Goal: Navigation & Orientation: Find specific page/section

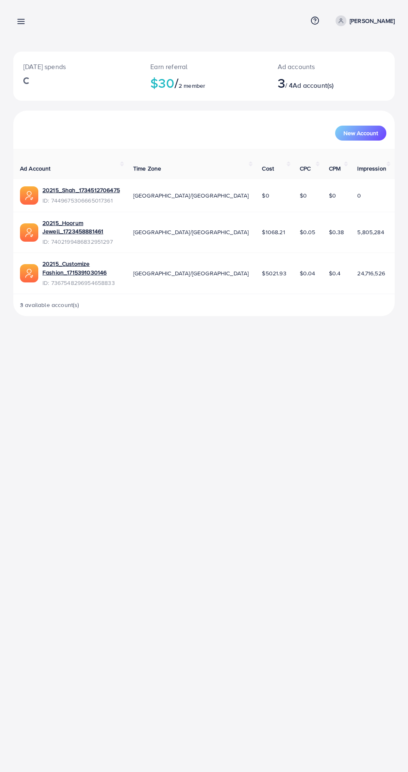
click at [21, 22] on line at bounding box center [21, 22] width 7 height 0
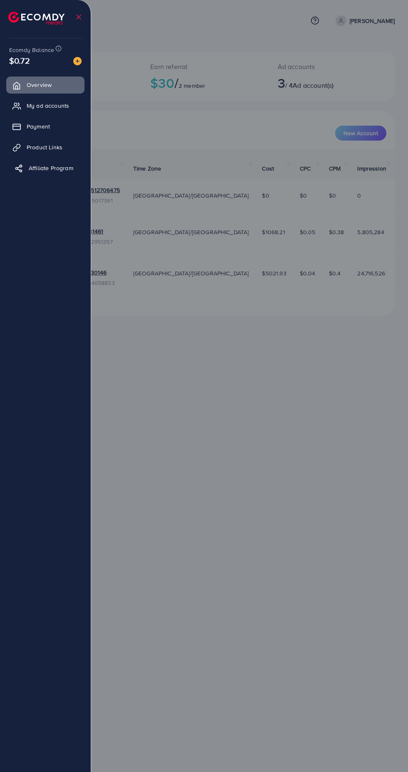
click at [38, 164] on span "Affiliate Program" at bounding box center [51, 168] width 44 height 8
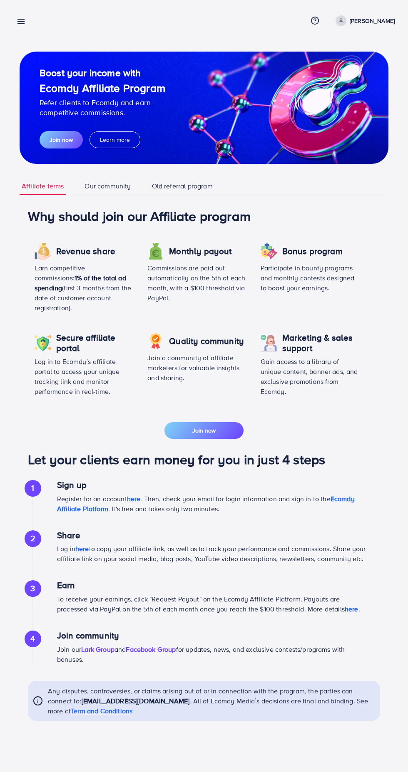
click at [19, 21] on icon at bounding box center [21, 21] width 9 height 9
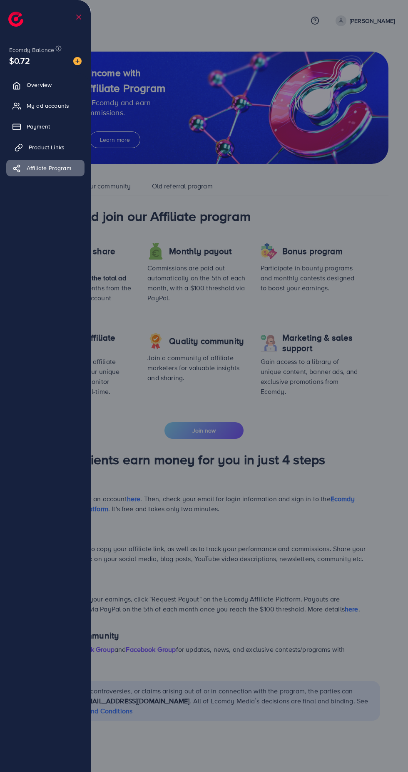
click at [34, 143] on span "Product Links" at bounding box center [47, 147] width 36 height 8
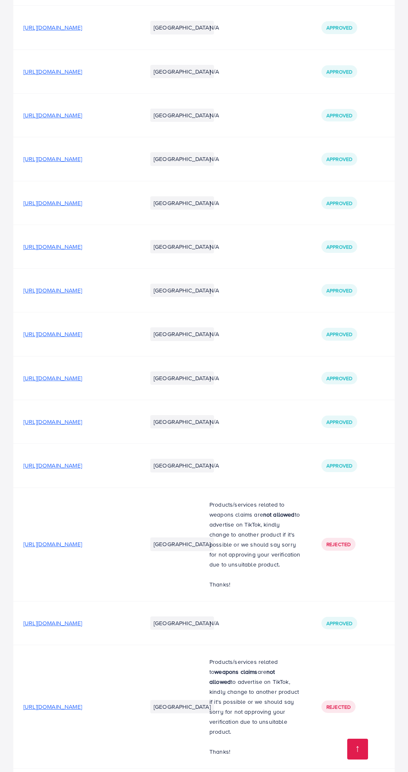
scroll to position [2927, 0]
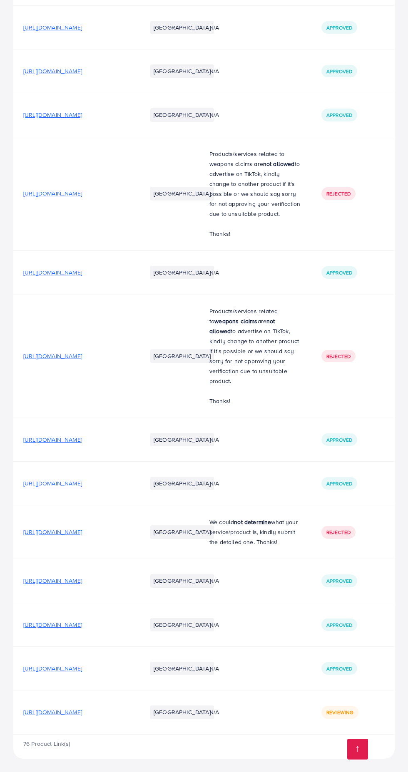
click at [82, 712] on span "[URL][DOMAIN_NAME]" at bounding box center [52, 712] width 59 height 8
